Goal: Transaction & Acquisition: Purchase product/service

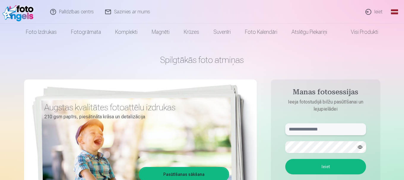
click at [329, 129] on input "text" at bounding box center [325, 130] width 81 height 12
type input "**********"
click at [337, 165] on button "Ieiet" at bounding box center [325, 166] width 81 height 15
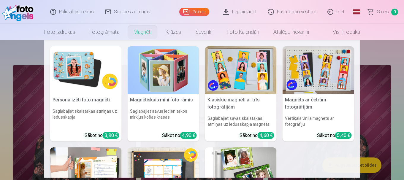
click at [143, 31] on link "Magnēti" at bounding box center [143, 32] width 32 height 17
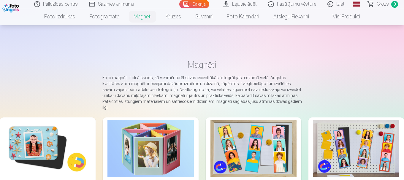
scroll to position [59, 0]
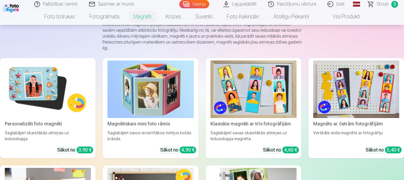
click at [275, 107] on img at bounding box center [254, 90] width 86 height 58
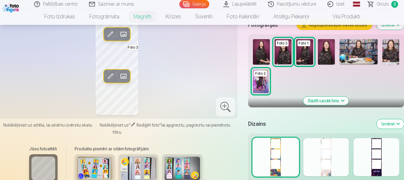
scroll to position [119, 0]
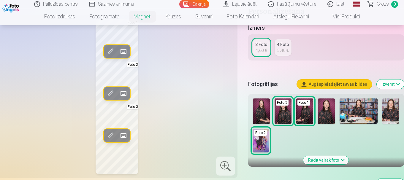
click at [201, 0] on link "Galerija" at bounding box center [194, 4] width 30 height 8
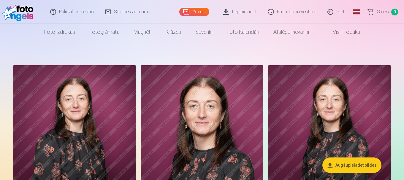
click at [249, 10] on link "Lejupielādēt" at bounding box center [240, 12] width 45 height 24
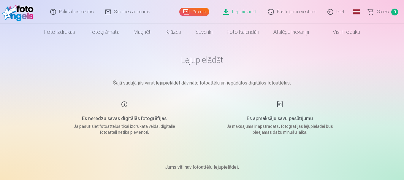
click at [193, 10] on link "Galerija" at bounding box center [194, 12] width 30 height 8
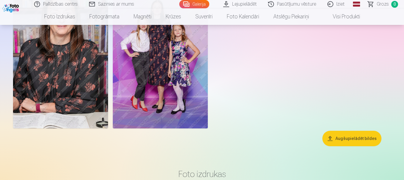
scroll to position [357, 0]
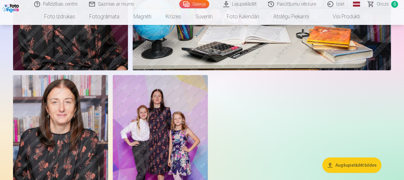
click at [334, 15] on link "Visi produkti" at bounding box center [341, 16] width 51 height 17
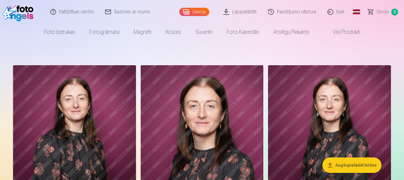
click at [335, 10] on link "Iziet" at bounding box center [336, 12] width 29 height 24
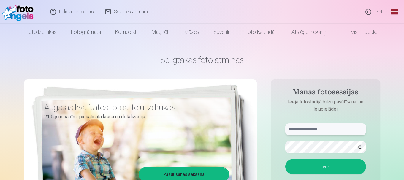
click at [303, 130] on input "text" at bounding box center [325, 130] width 81 height 12
click at [314, 128] on input "*******" at bounding box center [325, 130] width 81 height 12
type input "**********"
click at [343, 164] on button "Ieiet" at bounding box center [325, 166] width 81 height 15
